Goal: Task Accomplishment & Management: Manage account settings

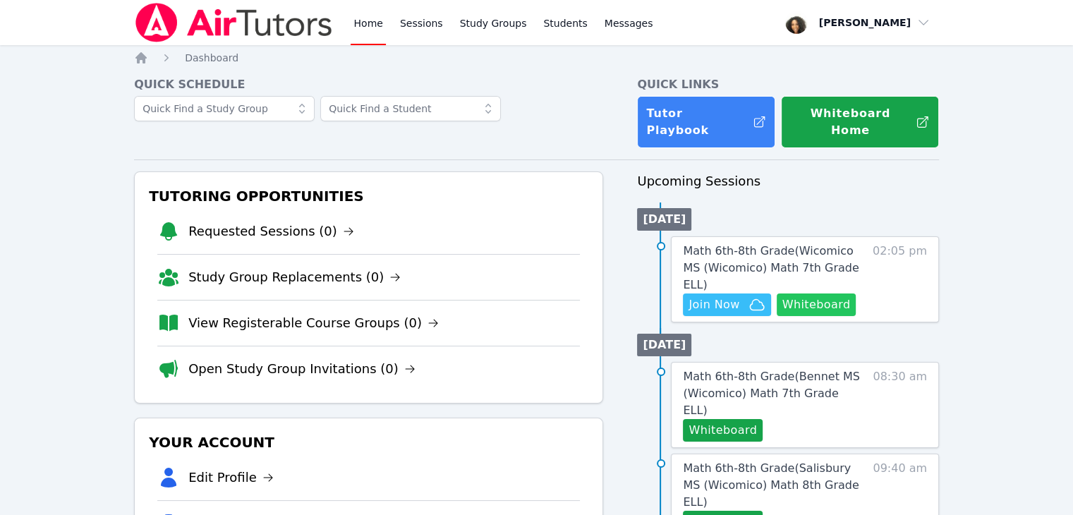
click at [788, 293] on button "Whiteboard" at bounding box center [817, 304] width 80 height 23
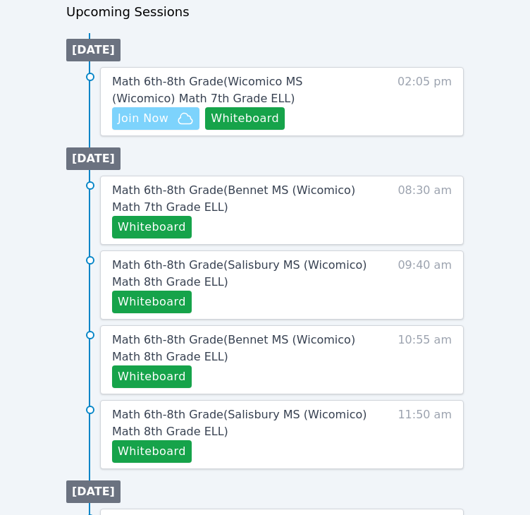
scroll to position [705, 0]
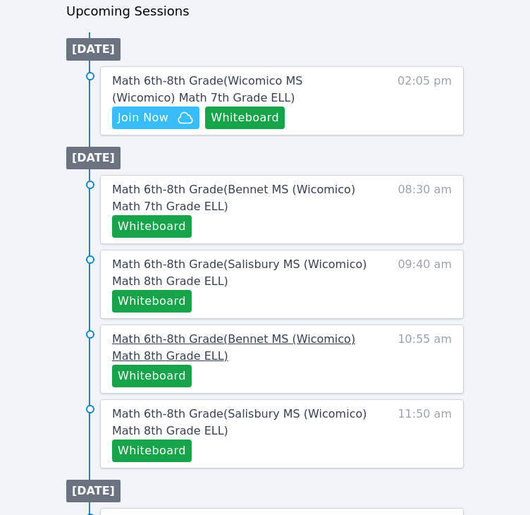
click at [167, 353] on span "Math 6th-8th Grade ( Bennet MS (Wicomico) Math 8th Grade ELL )" at bounding box center [233, 347] width 243 height 30
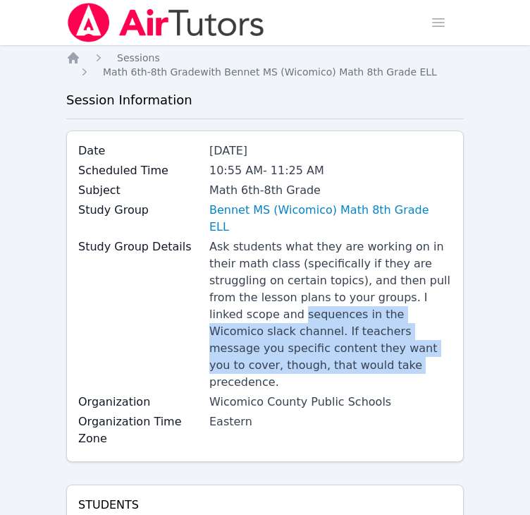
drag, startPoint x: 167, startPoint y: 353, endPoint x: 153, endPoint y: 297, distance: 57.5
click at [153, 297] on div "Study Group Details Ask students what they are working on in their math class (…" at bounding box center [265, 315] width 374 height 155
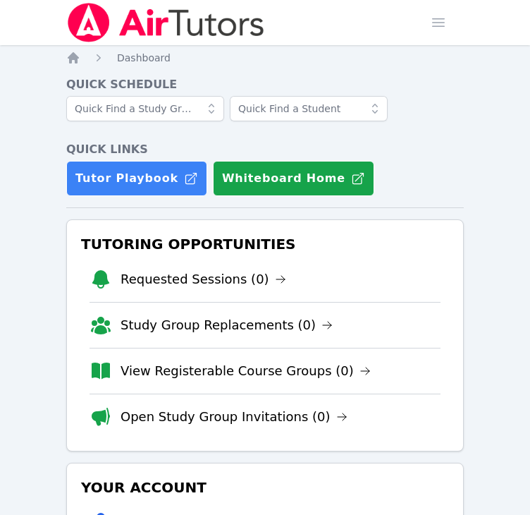
scroll to position [705, 0]
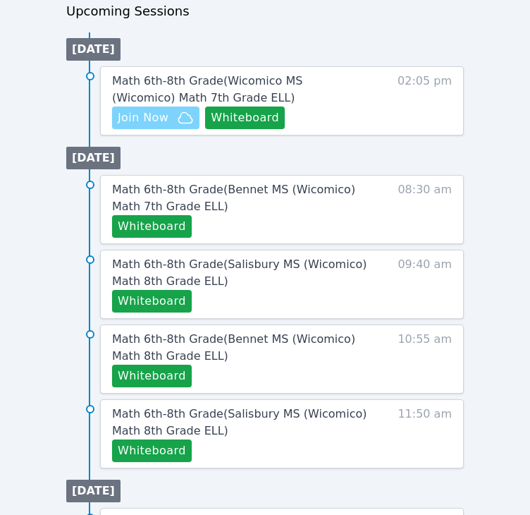
click at [133, 116] on span "Join Now" at bounding box center [143, 117] width 51 height 17
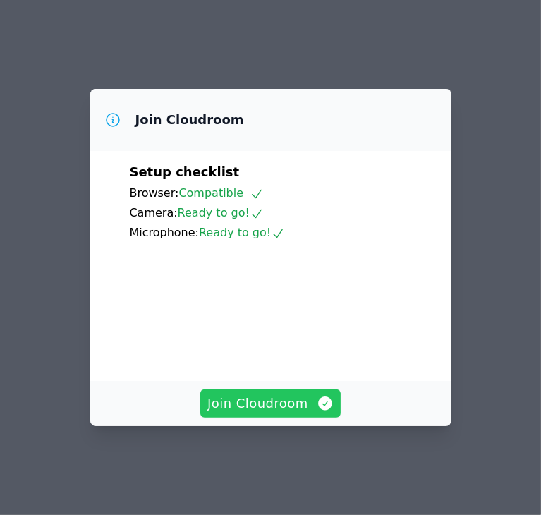
click at [240, 413] on span "Join Cloudroom" at bounding box center [270, 404] width 126 height 20
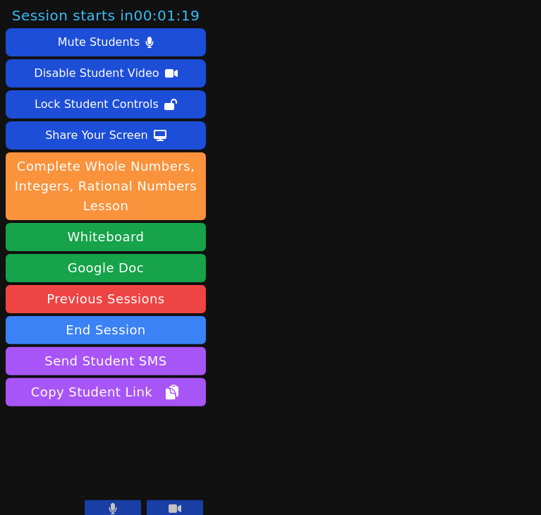
scroll to position [13, 0]
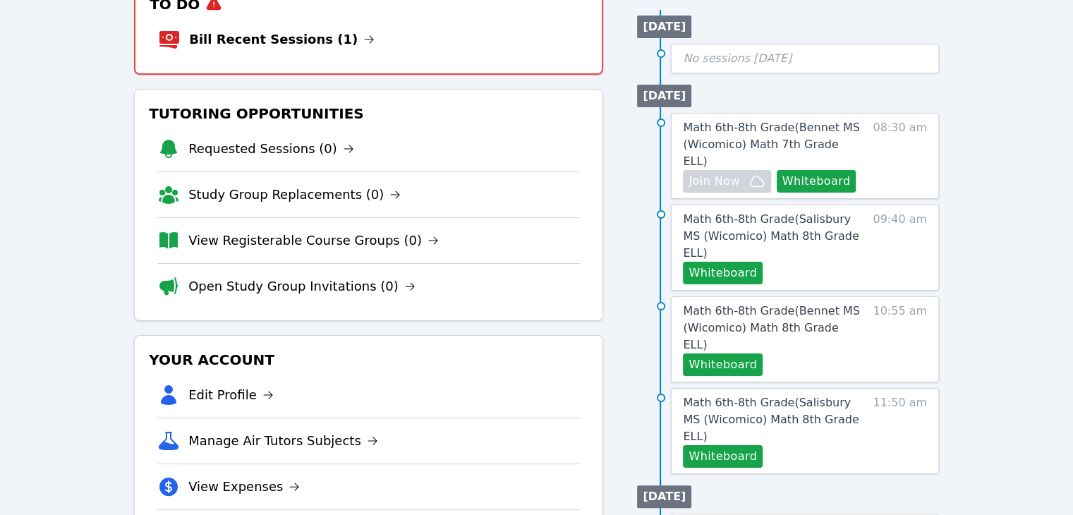
scroll to position [185, 0]
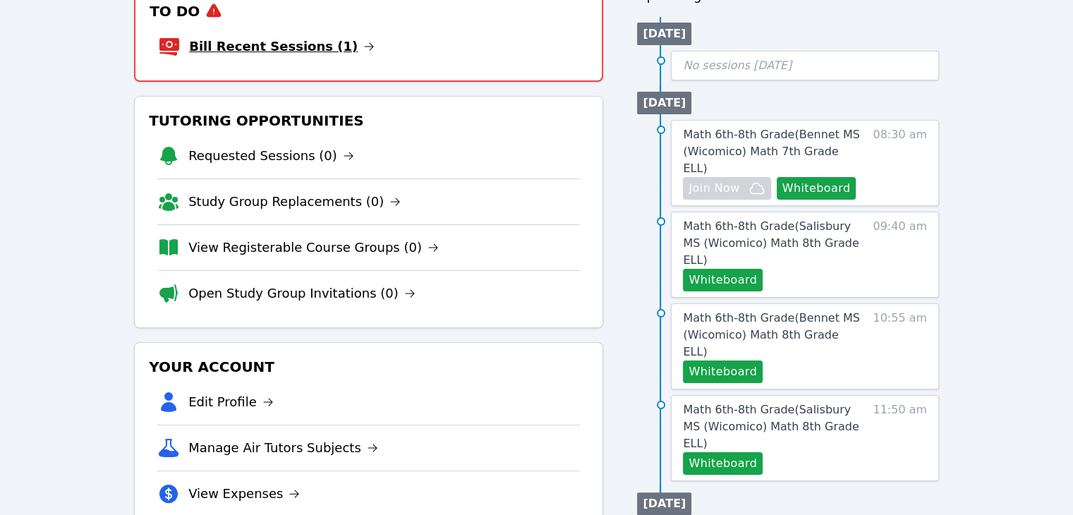
click at [322, 37] on link "Bill Recent Sessions (1)" at bounding box center [281, 47] width 185 height 20
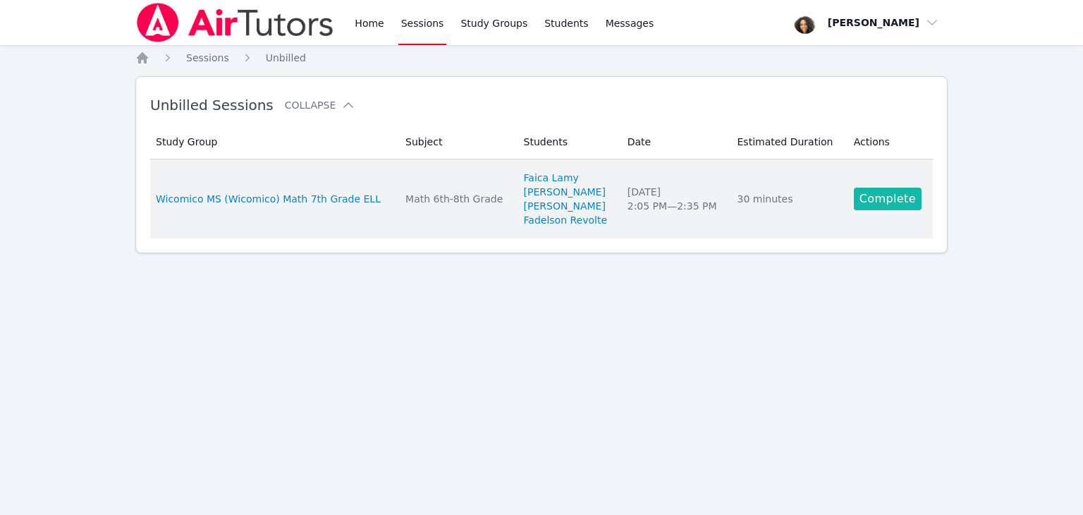
click at [530, 198] on link "Complete" at bounding box center [888, 199] width 68 height 23
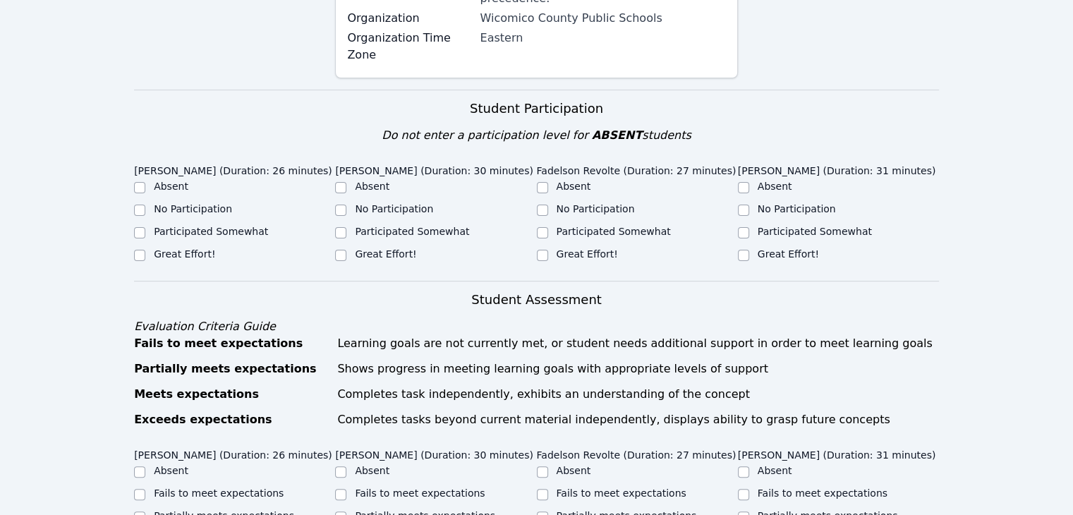
scroll to position [422, 0]
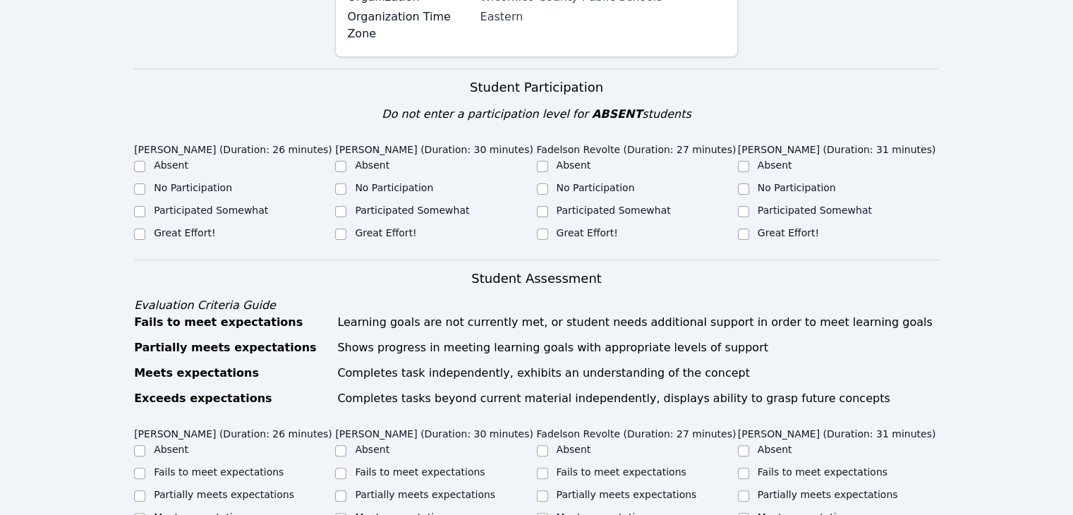
click at [154, 227] on label "Great Effort!" at bounding box center [184, 232] width 61 height 11
click at [145, 229] on input "Great Effort!" at bounding box center [139, 234] width 11 height 11
checkbox input "true"
click at [361, 227] on label "Great Effort!" at bounding box center [385, 232] width 61 height 11
click at [346, 229] on input "Great Effort!" at bounding box center [340, 234] width 11 height 11
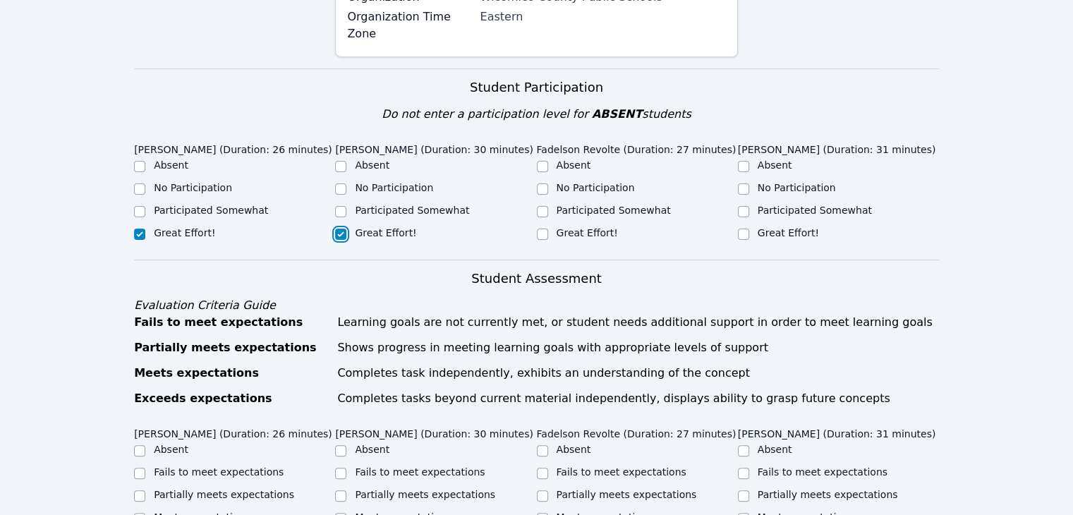
checkbox input "true"
click at [530, 227] on label "Great Effort!" at bounding box center [586, 232] width 61 height 11
click at [530, 229] on input "Great Effort!" at bounding box center [542, 234] width 11 height 11
checkbox input "true"
click at [530, 227] on label "Great Effort!" at bounding box center [787, 232] width 61 height 11
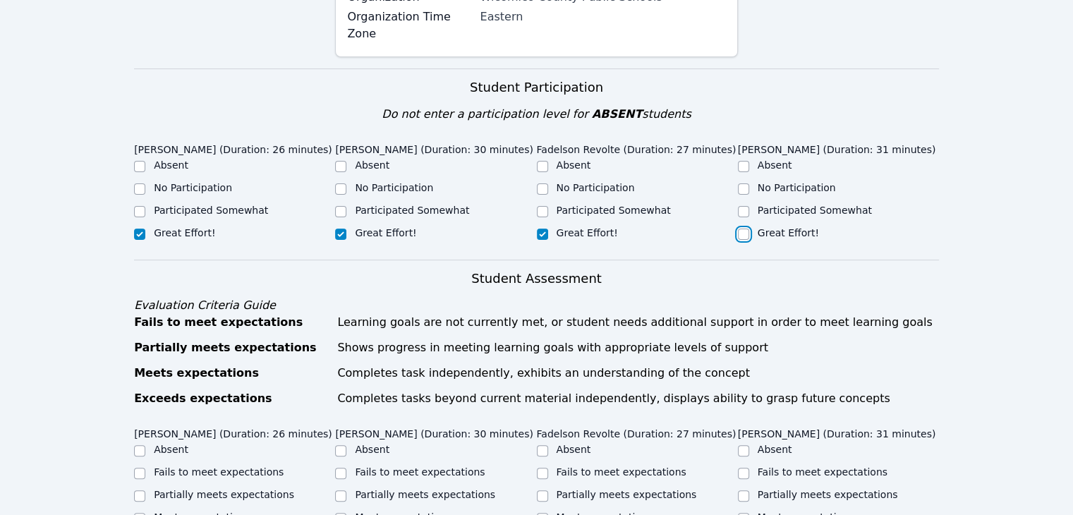
click at [530, 229] on input "Great Effort!" at bounding box center [743, 234] width 11 height 11
checkbox input "true"
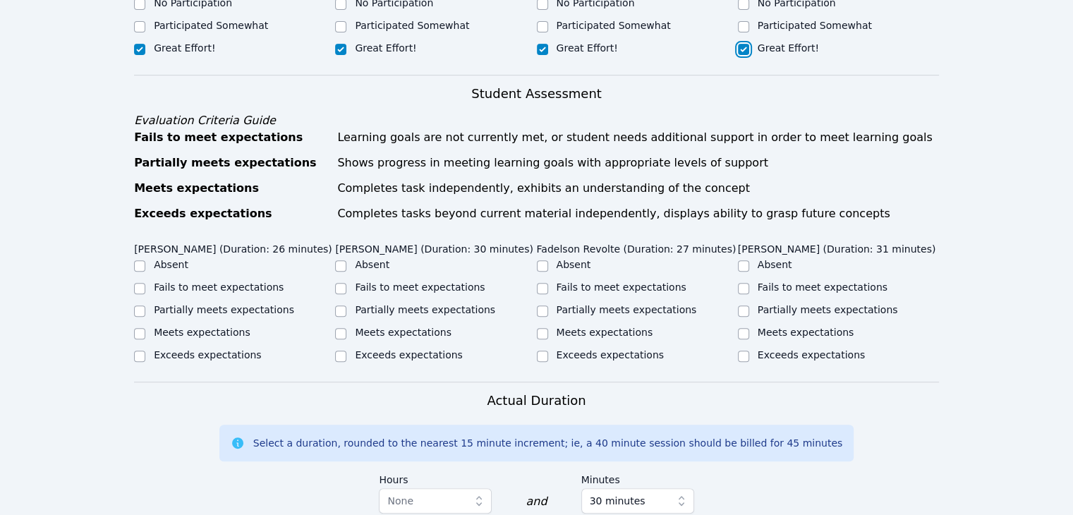
scroll to position [607, 0]
click at [154, 304] on label "Partially meets expectations" at bounding box center [224, 309] width 140 height 11
click at [145, 305] on input "Partially meets expectations" at bounding box center [139, 310] width 11 height 11
checkbox input "true"
click at [339, 328] on input "Meets expectations" at bounding box center [340, 333] width 11 height 11
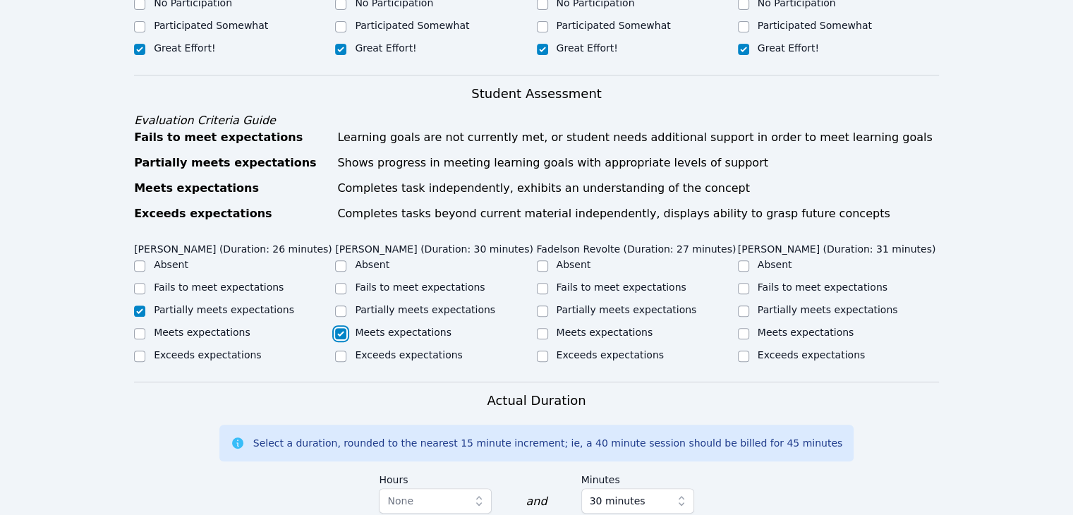
checkbox input "true"
click at [530, 305] on input "Partially meets expectations" at bounding box center [542, 310] width 11 height 11
checkbox input "true"
click at [530, 305] on input "Partially meets expectations" at bounding box center [743, 310] width 11 height 11
checkbox input "true"
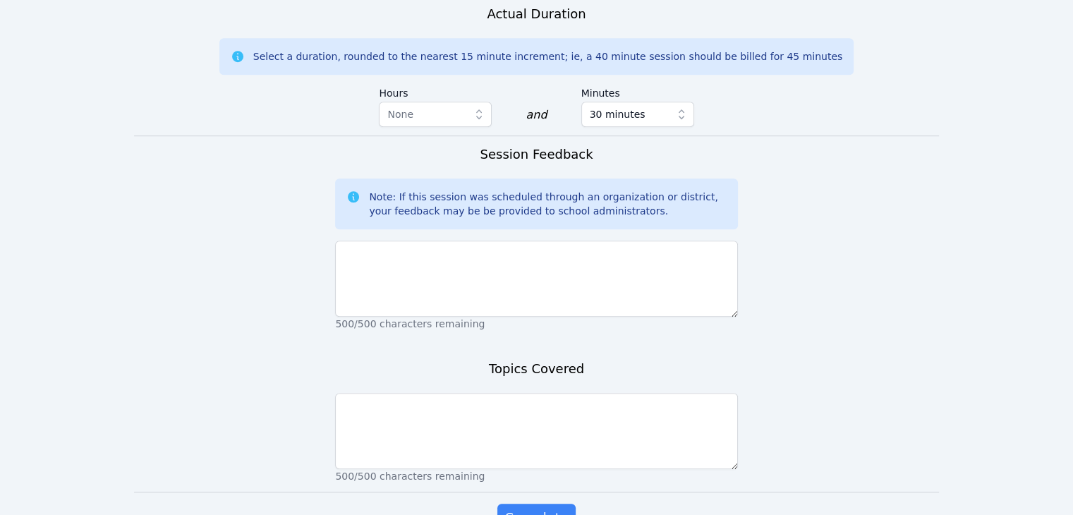
scroll to position [997, 0]
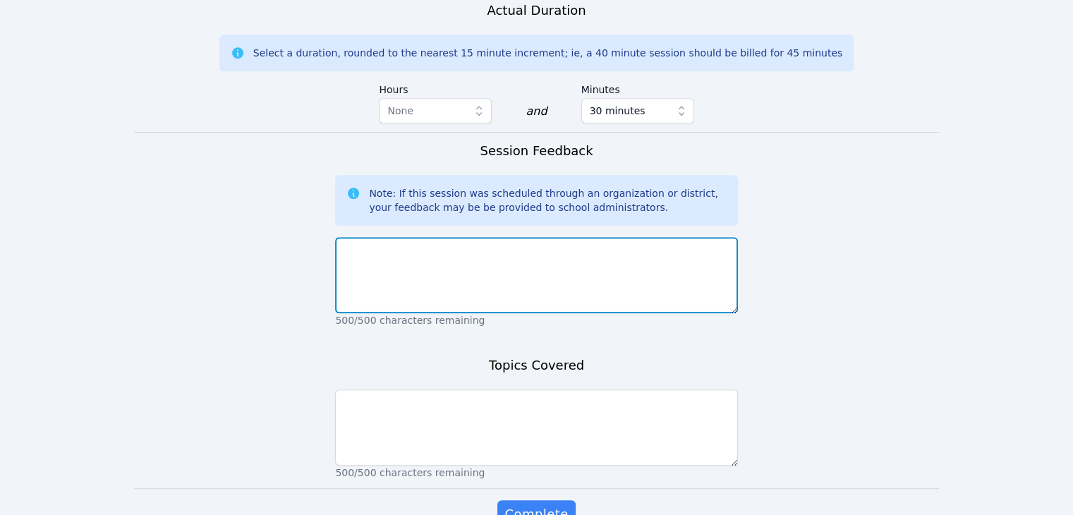
click at [530, 237] on textarea at bounding box center [536, 275] width 402 height 76
type textarea "T"
type textarea "Faica did a great job on the assignment today."
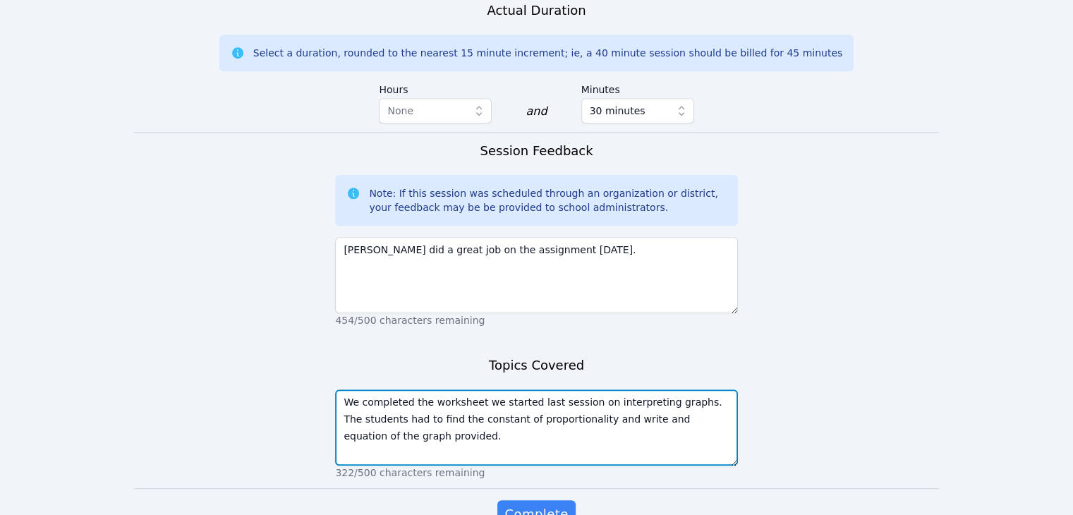
scroll to position [1026, 0]
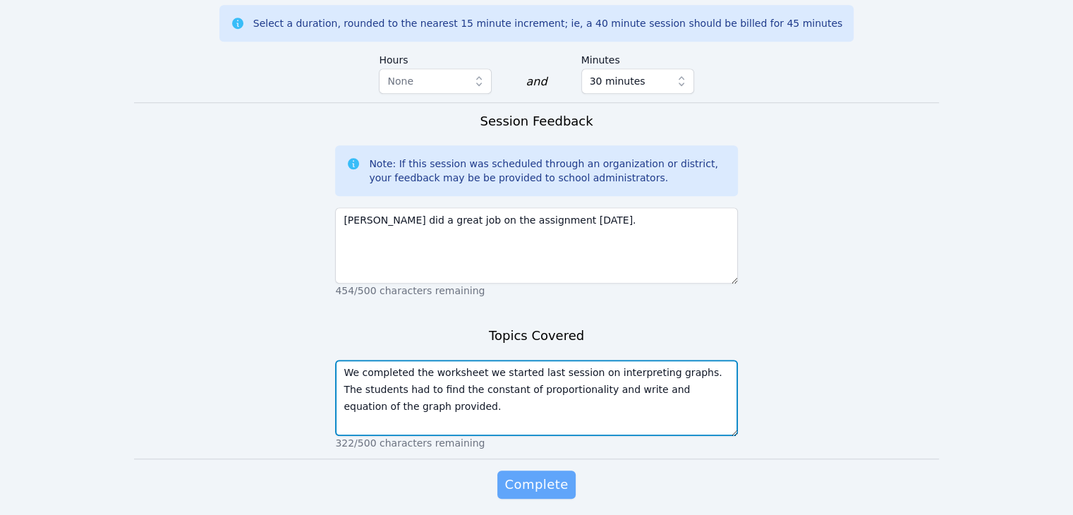
type textarea "We completed the worksheet we started last session on interpreting graphs. The …"
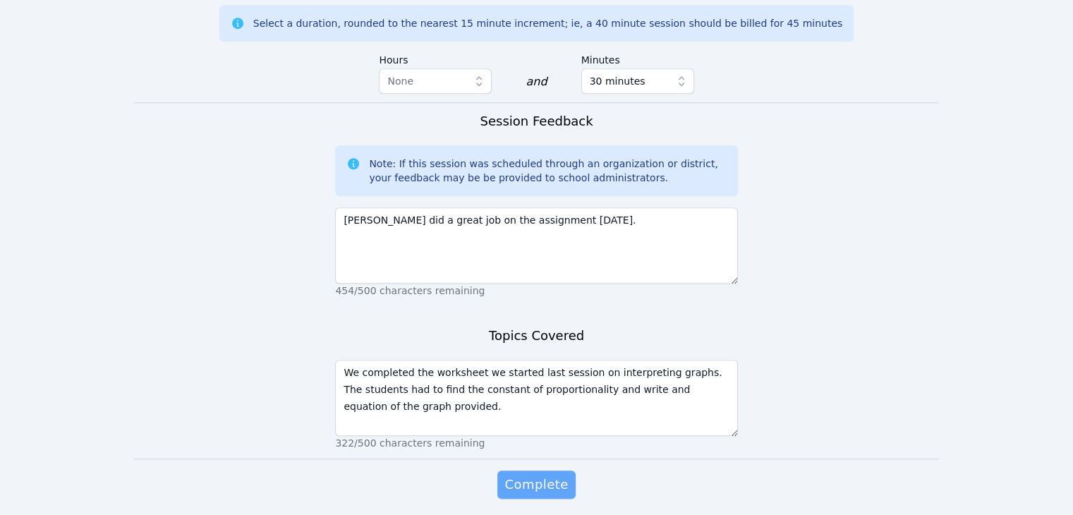
click at [530, 475] on span "Complete" at bounding box center [535, 485] width 63 height 20
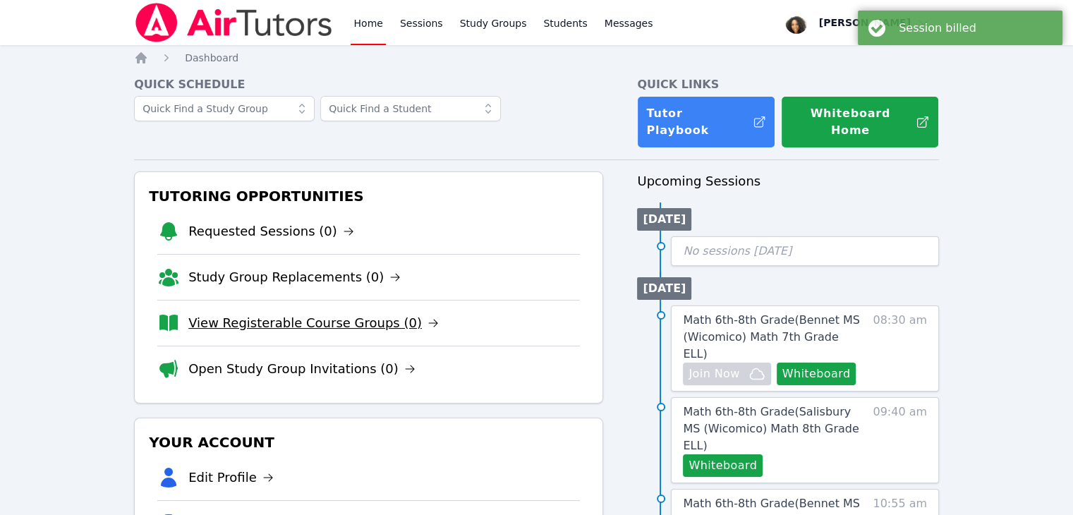
click at [372, 313] on link "View Registerable Course Groups (0)" at bounding box center [313, 323] width 250 height 20
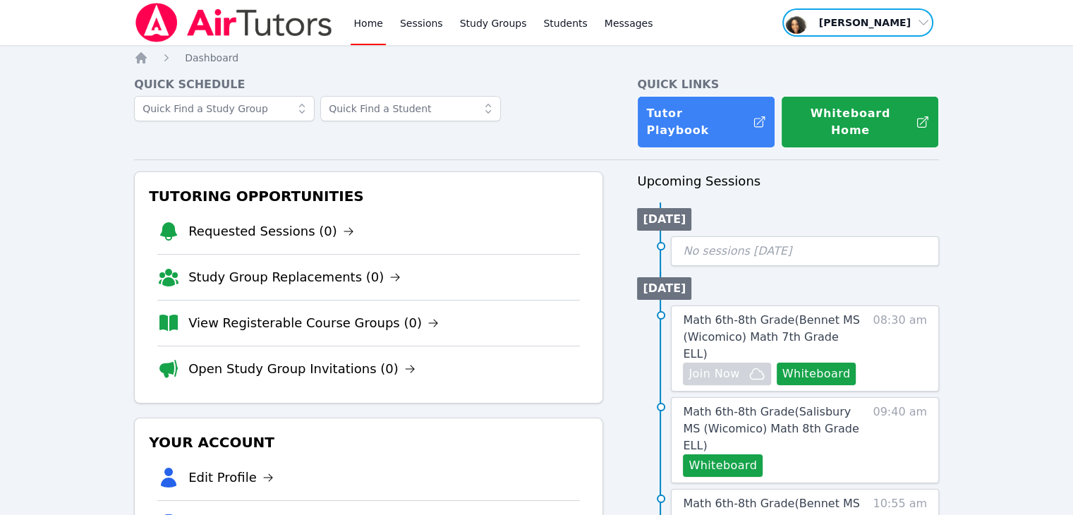
click at [530, 22] on span "button" at bounding box center [858, 22] width 154 height 31
click at [530, 80] on button "Logout" at bounding box center [862, 80] width 135 height 25
